Goal: Complete application form

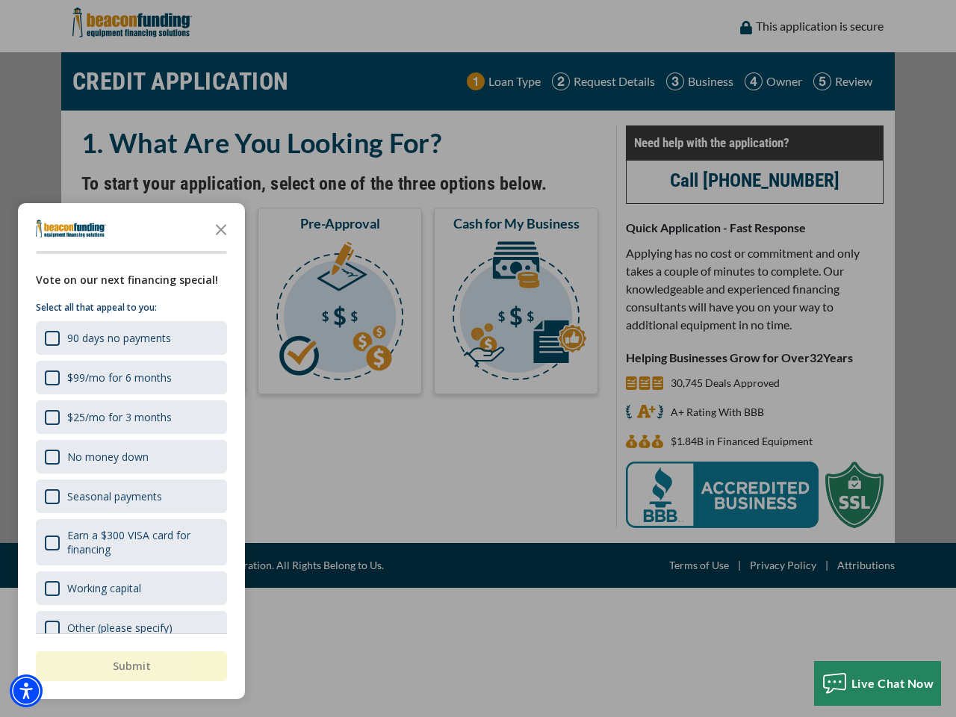
click at [478, 358] on div "button" at bounding box center [478, 358] width 956 height 717
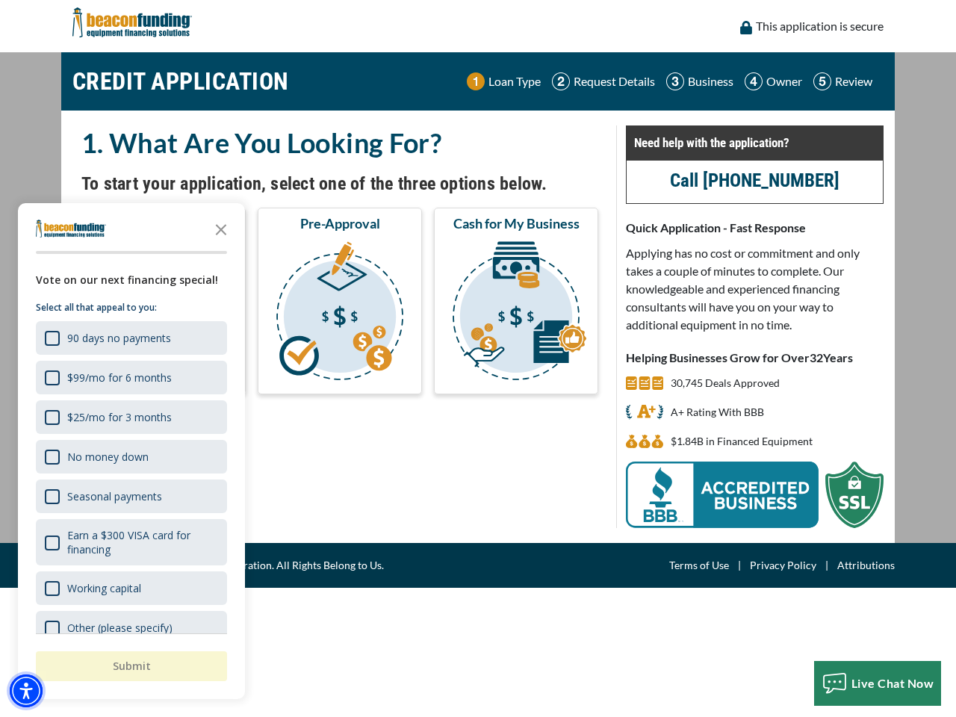
click at [26, 691] on img "Accessibility Menu" at bounding box center [26, 690] width 33 height 33
click at [478, 358] on body "Skip to main content Enable accessibility for low vision Open the accessibility…" at bounding box center [478, 358] width 956 height 717
click at [221, 229] on body "Skip to main content Enable accessibility for low vision Open the accessibility…" at bounding box center [478, 358] width 956 height 717
click at [130, 338] on body "Skip to main content Enable accessibility for low vision Open the accessibility…" at bounding box center [478, 358] width 956 height 717
click at [130, 377] on body "Skip to main content Enable accessibility for low vision Open the accessibility…" at bounding box center [478, 358] width 956 height 717
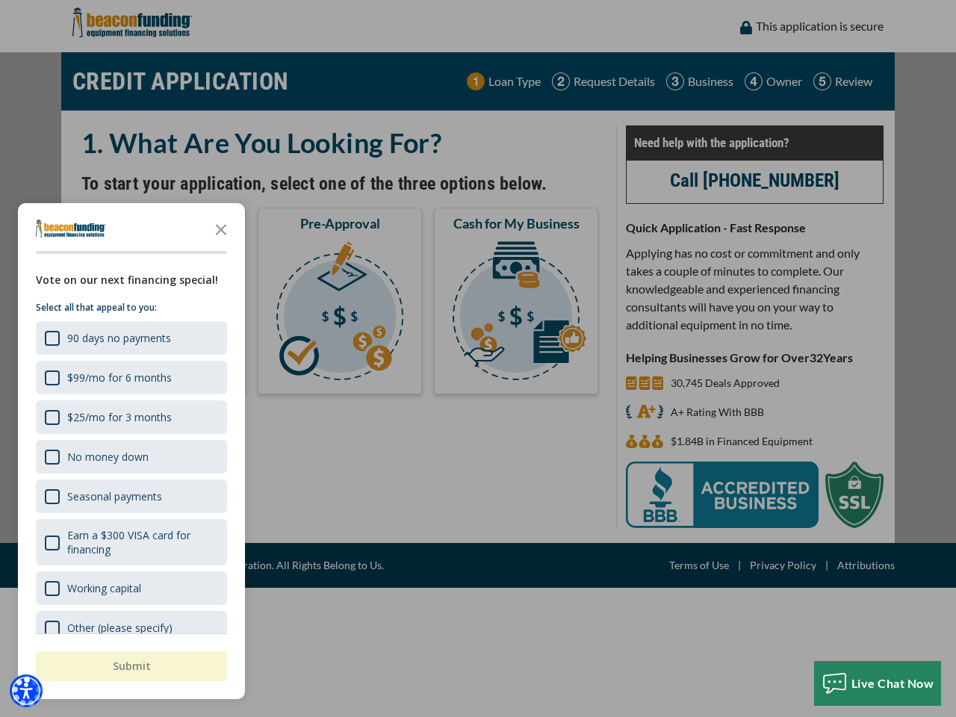
click at [130, 417] on body "Skip to main content Enable accessibility for low vision Open the accessibility…" at bounding box center [478, 358] width 956 height 717
click at [130, 456] on body "Skip to main content Enable accessibility for low vision Open the accessibility…" at bounding box center [478, 358] width 956 height 717
click at [130, 496] on body "Skip to main content Enable accessibility for low vision Open the accessibility…" at bounding box center [478, 358] width 956 height 717
click at [130, 542] on body "Skip to main content Enable accessibility for low vision Open the accessibility…" at bounding box center [478, 358] width 956 height 717
